Goal: Book appointment/travel/reservation

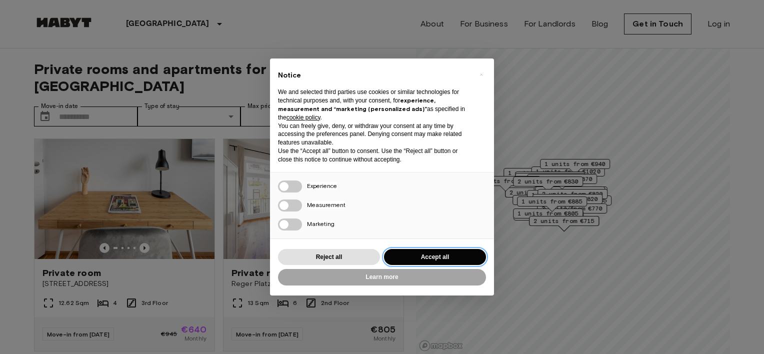
click at [433, 253] on button "Accept all" at bounding box center [435, 257] width 102 height 17
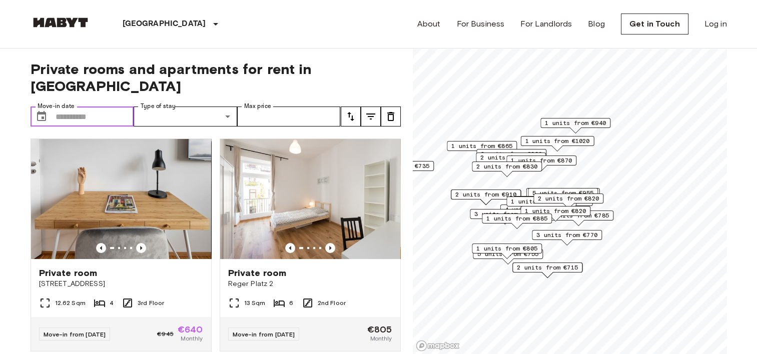
click at [62, 107] on input "Move-in date" at bounding box center [95, 117] width 79 height 20
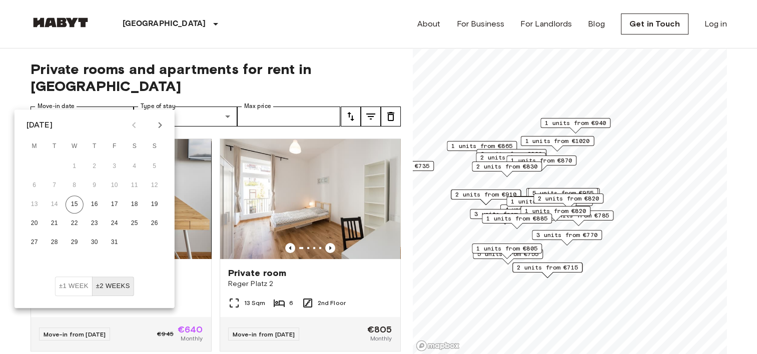
click at [156, 128] on icon "Next month" at bounding box center [160, 125] width 12 height 12
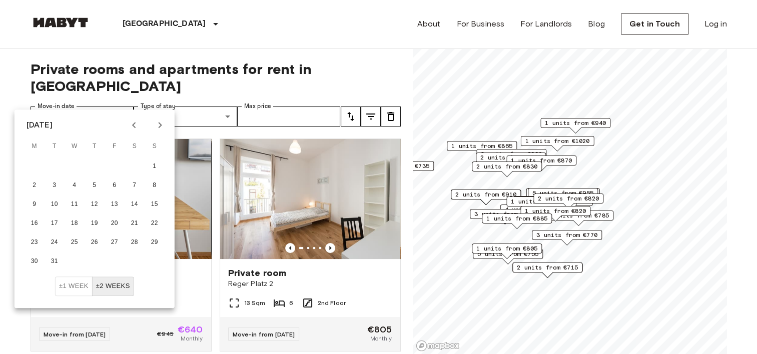
click at [156, 128] on icon "Next month" at bounding box center [160, 125] width 12 height 12
click at [27, 206] on button "13" at bounding box center [35, 205] width 18 height 18
type input "**********"
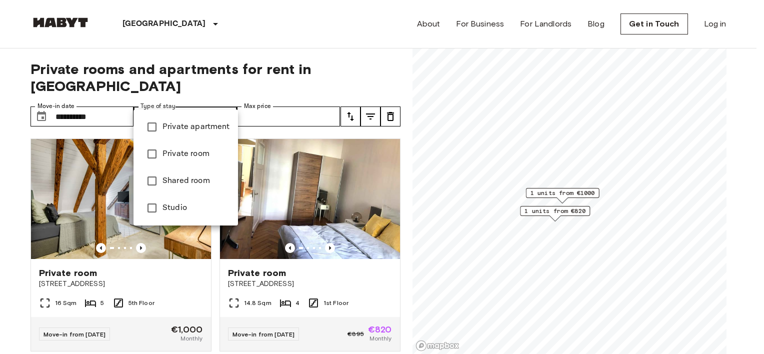
click at [282, 98] on div at bounding box center [382, 177] width 764 height 354
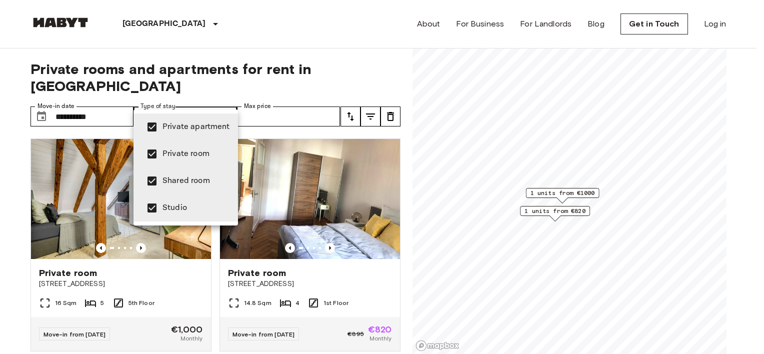
type input "**********"
click at [341, 72] on div at bounding box center [382, 177] width 764 height 354
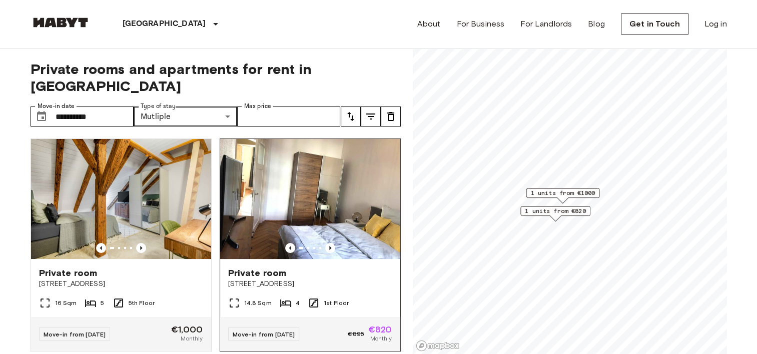
scroll to position [12, 0]
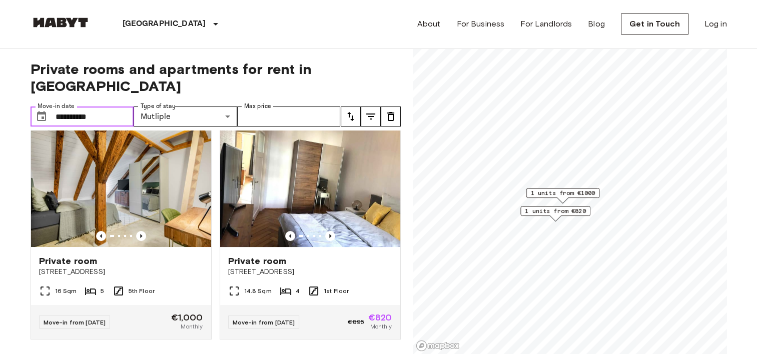
click at [77, 107] on input "**********" at bounding box center [95, 117] width 79 height 20
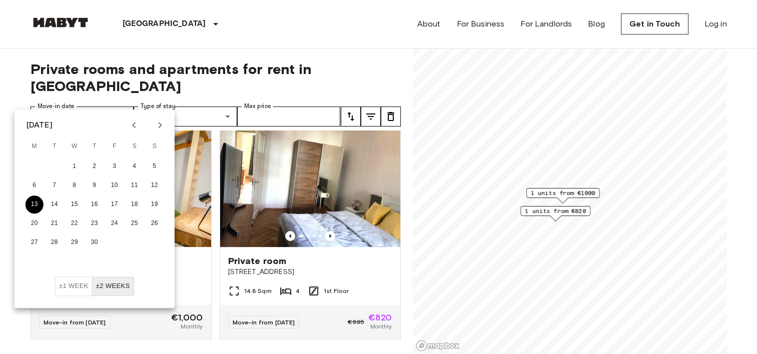
click at [32, 199] on button "13" at bounding box center [35, 205] width 18 height 18
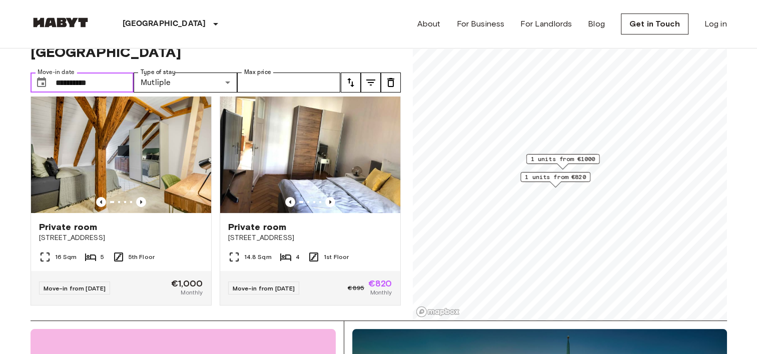
scroll to position [0, 0]
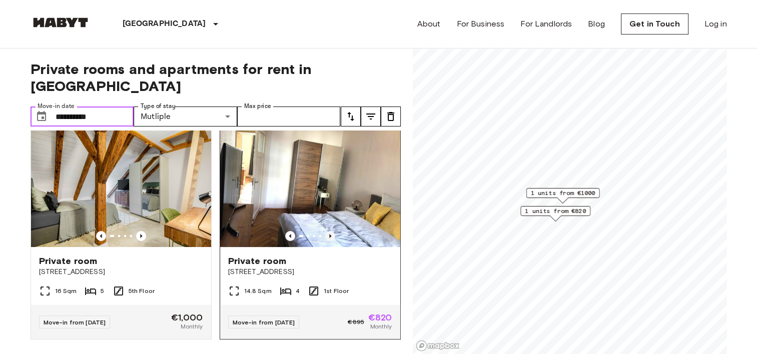
click at [326, 231] on icon "Previous image" at bounding box center [330, 236] width 10 height 10
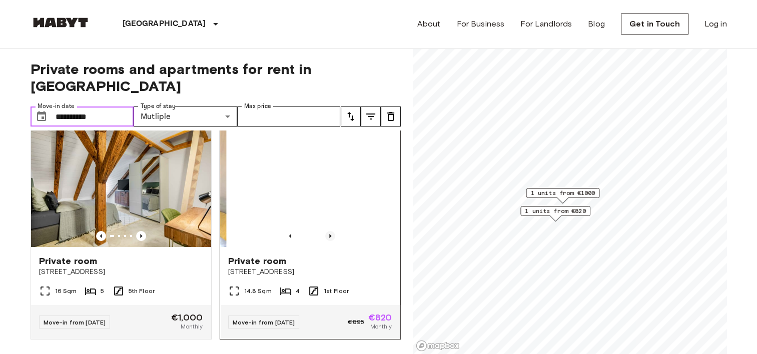
click at [326, 231] on icon "Previous image" at bounding box center [330, 236] width 10 height 10
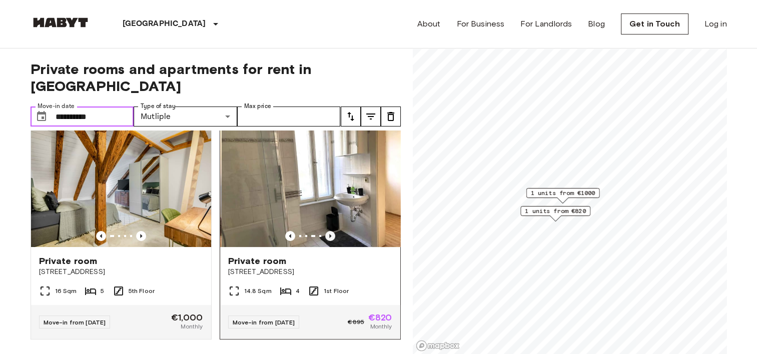
click at [326, 231] on icon "Previous image" at bounding box center [330, 236] width 10 height 10
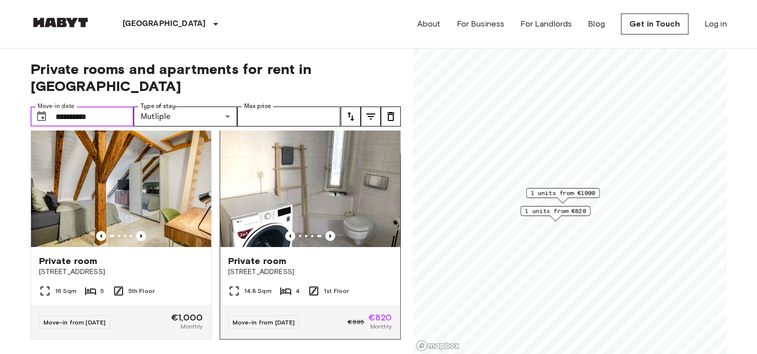
click at [326, 231] on icon "Previous image" at bounding box center [330, 236] width 10 height 10
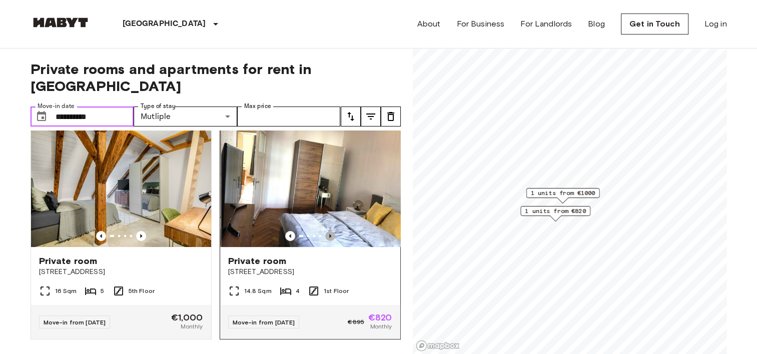
click at [326, 231] on icon "Previous image" at bounding box center [330, 236] width 10 height 10
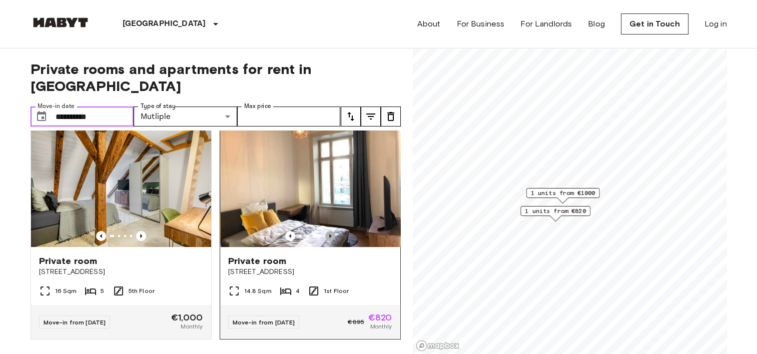
click at [326, 231] on icon "Previous image" at bounding box center [330, 236] width 10 height 10
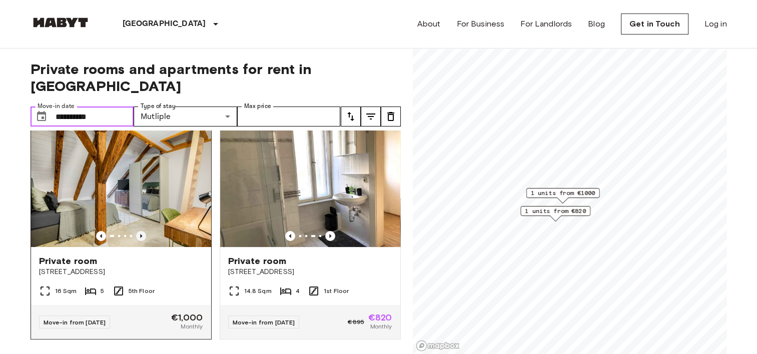
click at [142, 231] on icon "Previous image" at bounding box center [141, 236] width 10 height 10
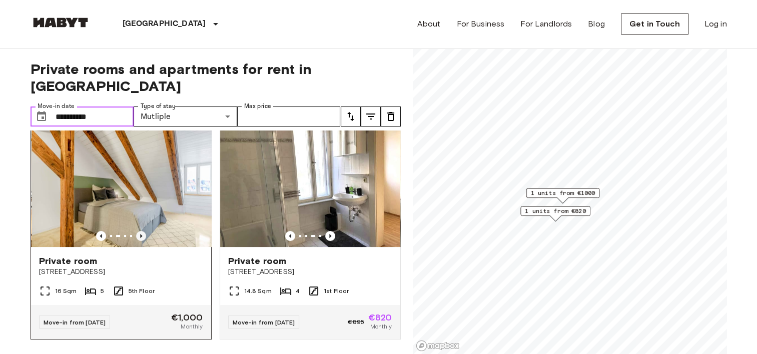
click at [142, 231] on icon "Previous image" at bounding box center [141, 236] width 10 height 10
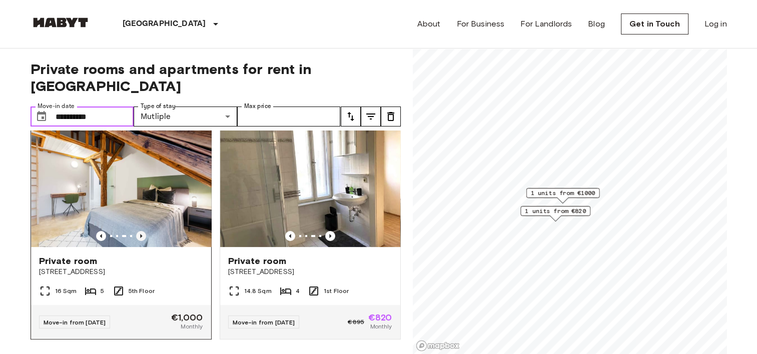
click at [142, 231] on icon "Previous image" at bounding box center [141, 236] width 10 height 10
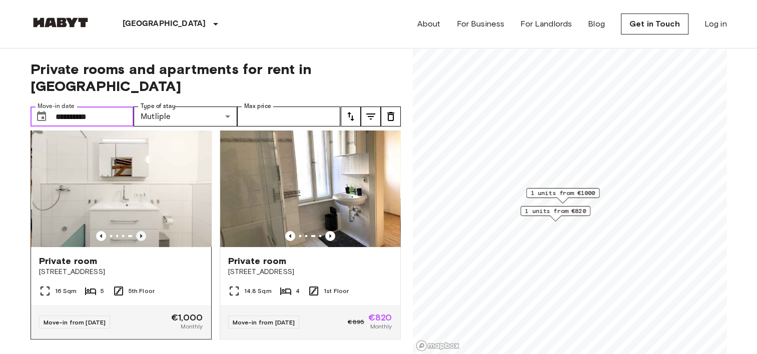
click at [142, 231] on icon "Previous image" at bounding box center [141, 236] width 10 height 10
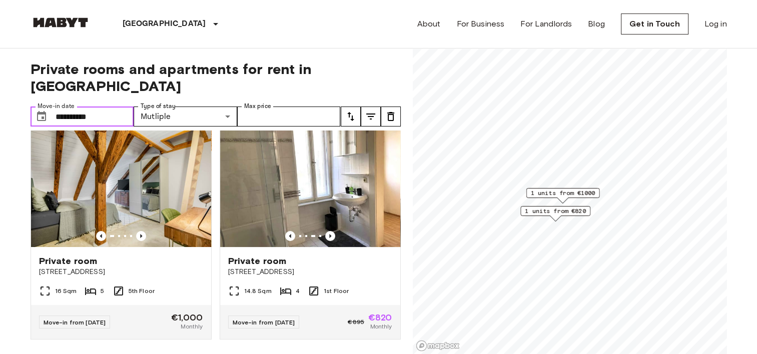
click at [548, 194] on span "1 units from €1000" at bounding box center [562, 193] width 65 height 9
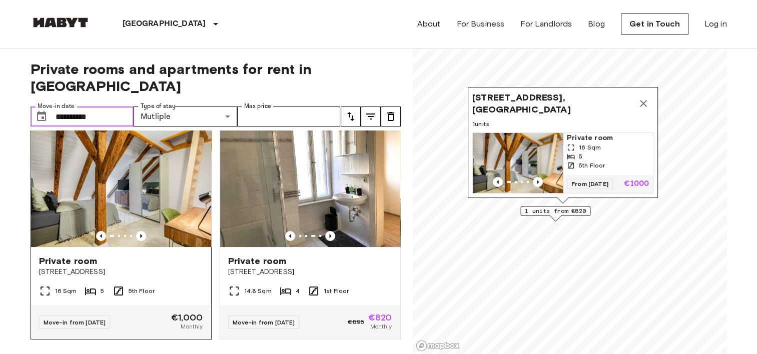
click at [106, 167] on img at bounding box center [121, 187] width 180 height 120
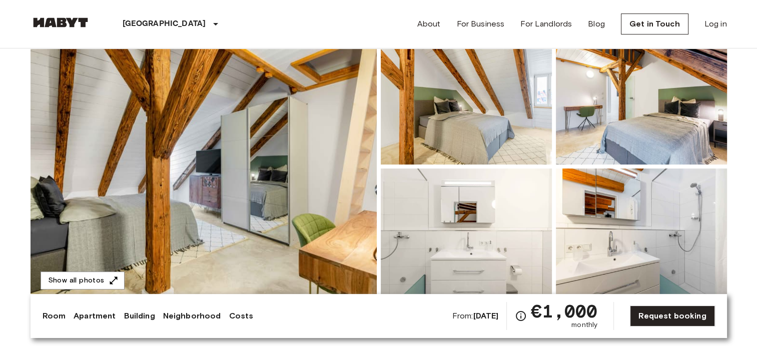
scroll to position [94, 0]
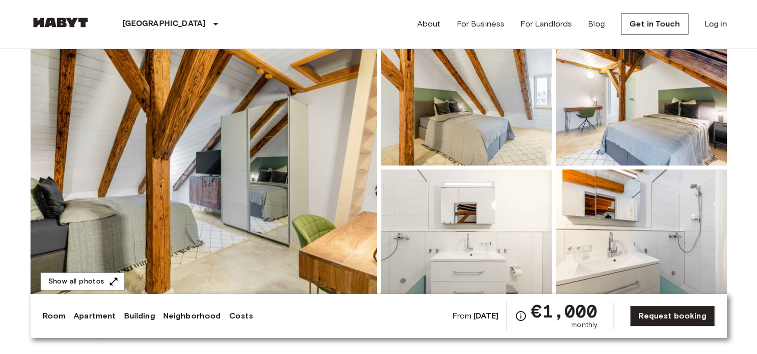
click at [458, 224] on img at bounding box center [466, 235] width 171 height 131
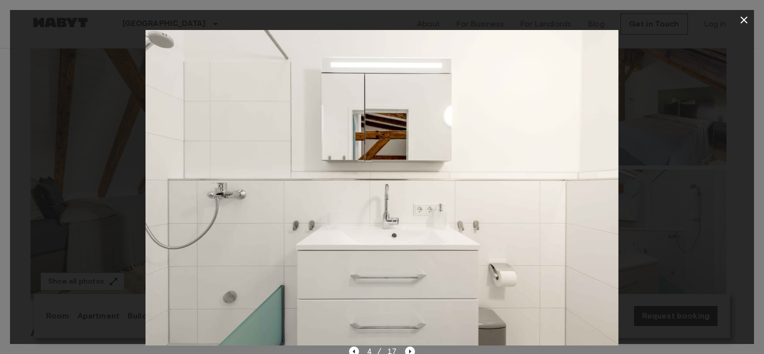
click at [747, 16] on icon "button" at bounding box center [744, 20] width 12 height 12
